Goal: Transaction & Acquisition: Book appointment/travel/reservation

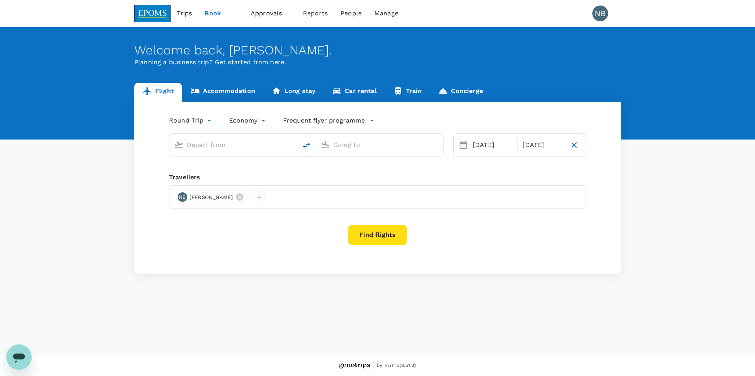
type input "Miri Intl (MYY)"
type input "Kuala Lumpur Intl ([GEOGRAPHIC_DATA])"
type input "Miri Intl (MYY)"
type input "Kuala Lumpur Intl ([GEOGRAPHIC_DATA])"
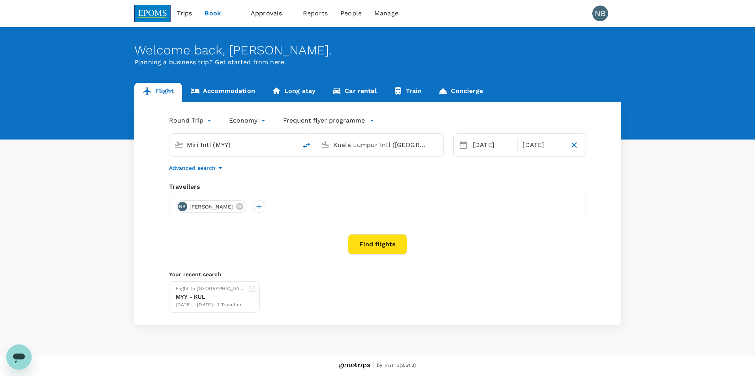
click at [270, 10] on span "Approvals" at bounding box center [270, 13] width 39 height 9
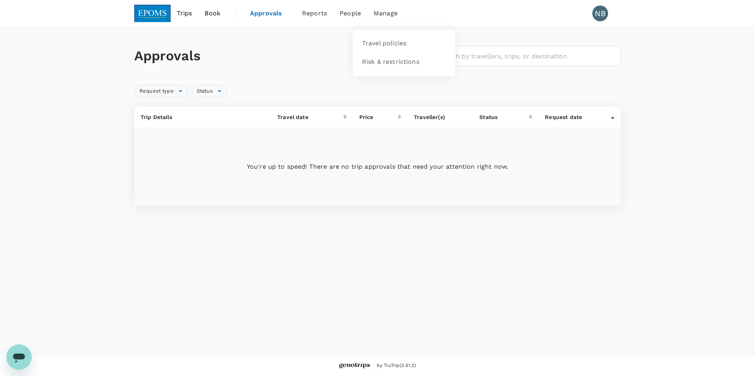
click at [388, 13] on span "Manage" at bounding box center [385, 13] width 24 height 9
click at [394, 43] on span "Travel policies" at bounding box center [384, 43] width 44 height 9
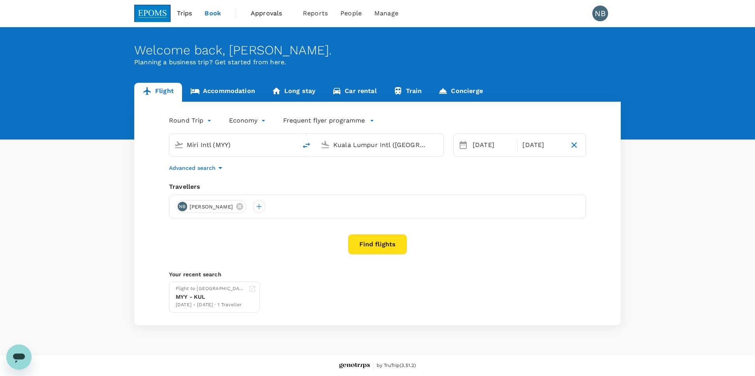
click at [285, 219] on div "NB [PERSON_NAME]" at bounding box center [377, 207] width 417 height 24
click at [215, 86] on link "Accommodation" at bounding box center [222, 92] width 81 height 19
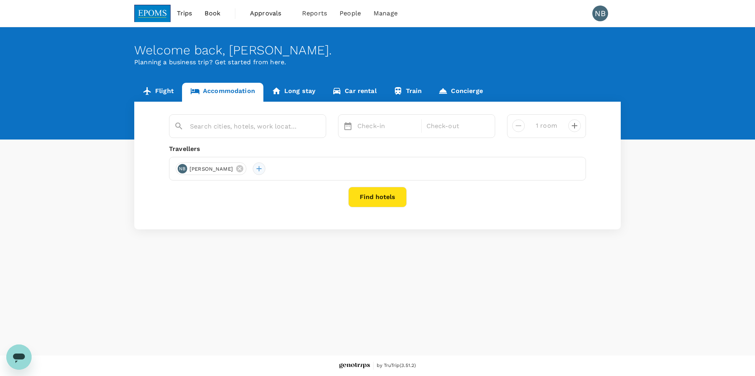
click at [265, 168] on div at bounding box center [259, 169] width 13 height 13
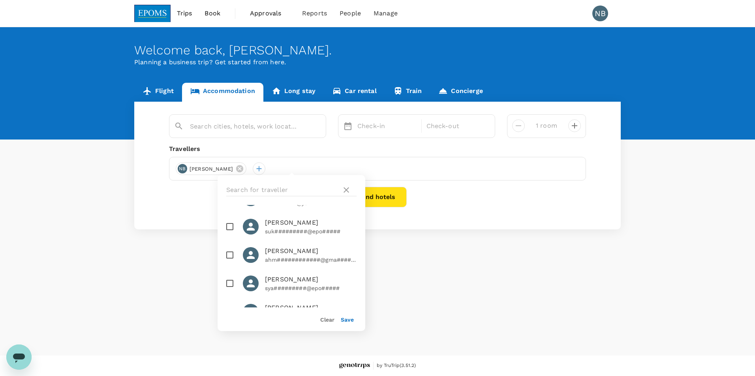
scroll to position [3201, 0]
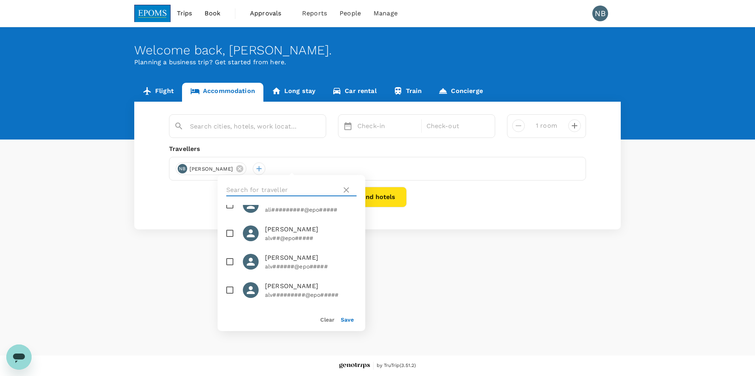
click at [270, 185] on input "text" at bounding box center [282, 190] width 112 height 13
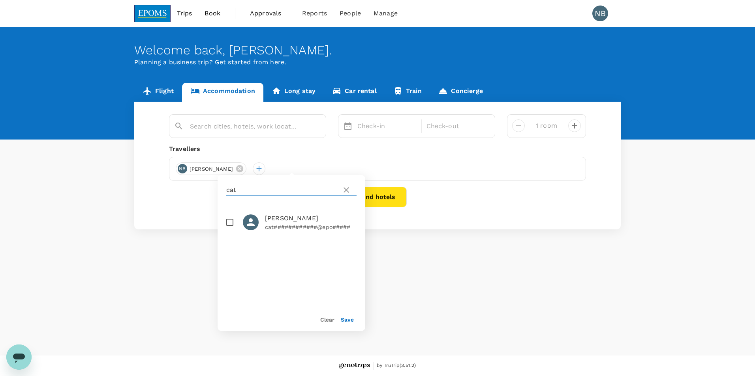
type input "cat"
click at [346, 188] on icon at bounding box center [345, 189] width 9 height 9
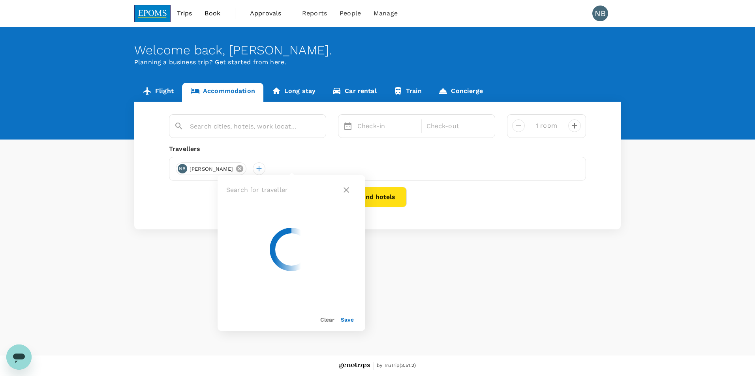
click at [243, 169] on icon at bounding box center [239, 168] width 7 height 7
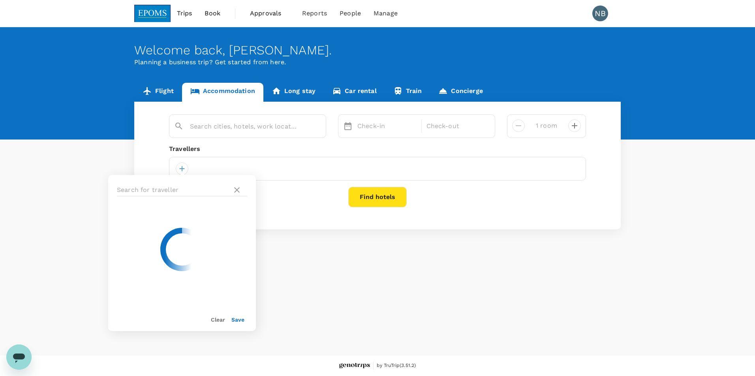
click at [446, 263] on div "Welcome back , [PERSON_NAME] . Planning a business trip? Get started from here.…" at bounding box center [377, 191] width 755 height 329
click at [145, 11] on img at bounding box center [152, 13] width 36 height 17
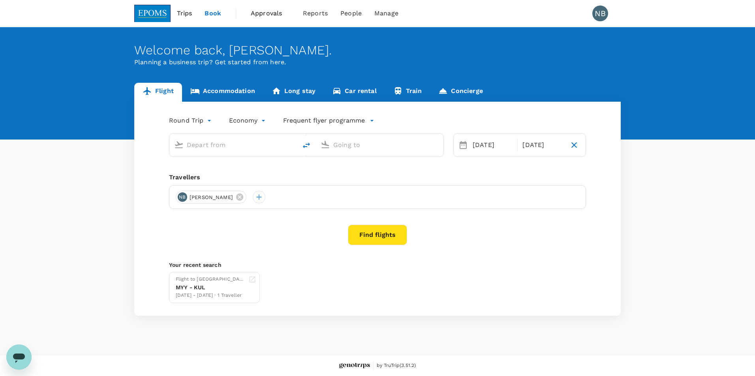
type input "Miri Intl (MYY)"
type input "Kuala Lumpur Intl ([GEOGRAPHIC_DATA])"
type input "Miri Intl (MYY)"
type input "Kuala Lumpur Intl ([GEOGRAPHIC_DATA])"
